Goal: Information Seeking & Learning: Learn about a topic

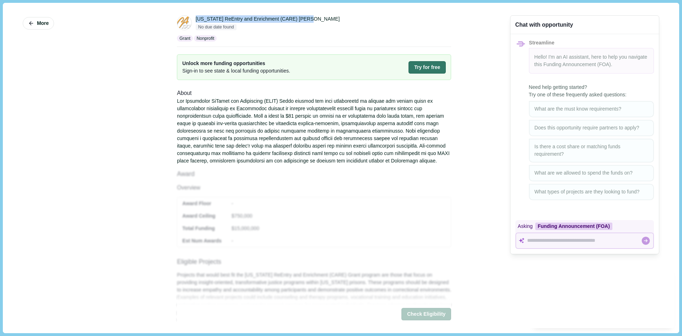
drag, startPoint x: 194, startPoint y: 16, endPoint x: 306, endPoint y: 16, distance: 111.6
click at [306, 16] on div "[US_STATE] ReEntry and Enrichment (CARE) [PERSON_NAME]" at bounding box center [324, 18] width 256 height 7
copy div "[US_STATE] ReEntry and Enrichment (CARE) [PERSON_NAME]"
